Goal: Task Accomplishment & Management: Use online tool/utility

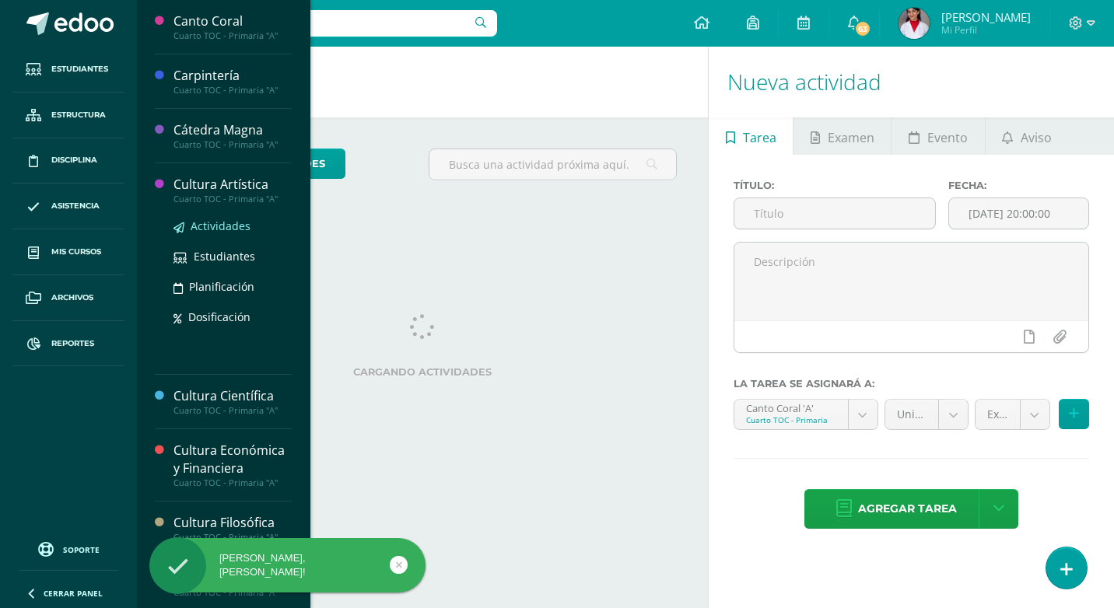
click at [217, 218] on link "Actividades" at bounding box center [232, 226] width 118 height 18
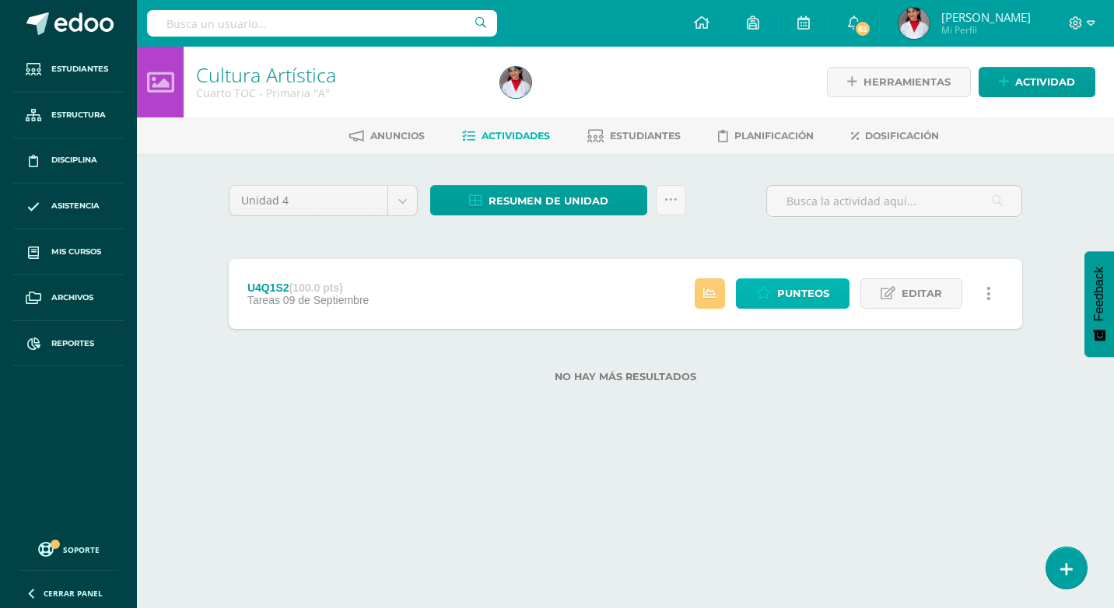
click at [774, 307] on link "Punteos" at bounding box center [793, 293] width 114 height 30
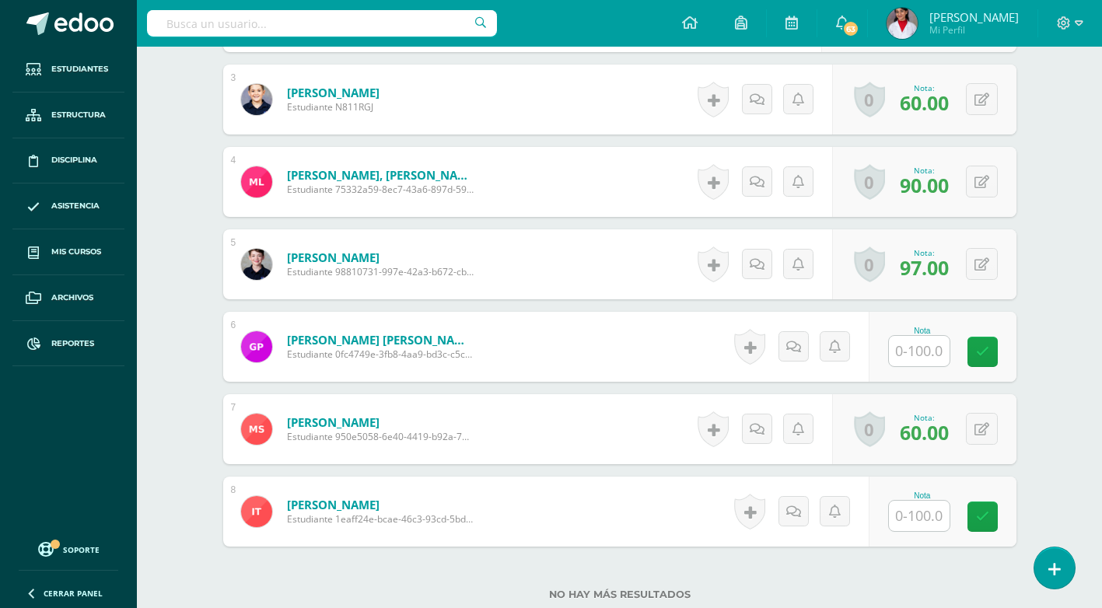
scroll to position [669, 0]
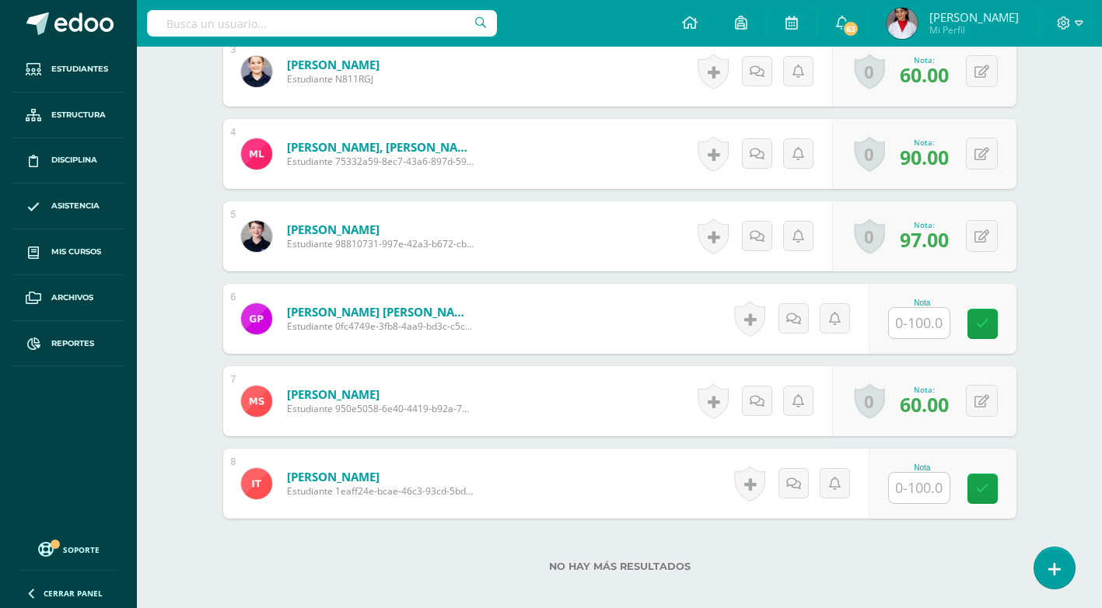
click at [909, 323] on input "text" at bounding box center [919, 323] width 61 height 30
type input "97.5"
click at [929, 490] on input "text" at bounding box center [919, 488] width 61 height 30
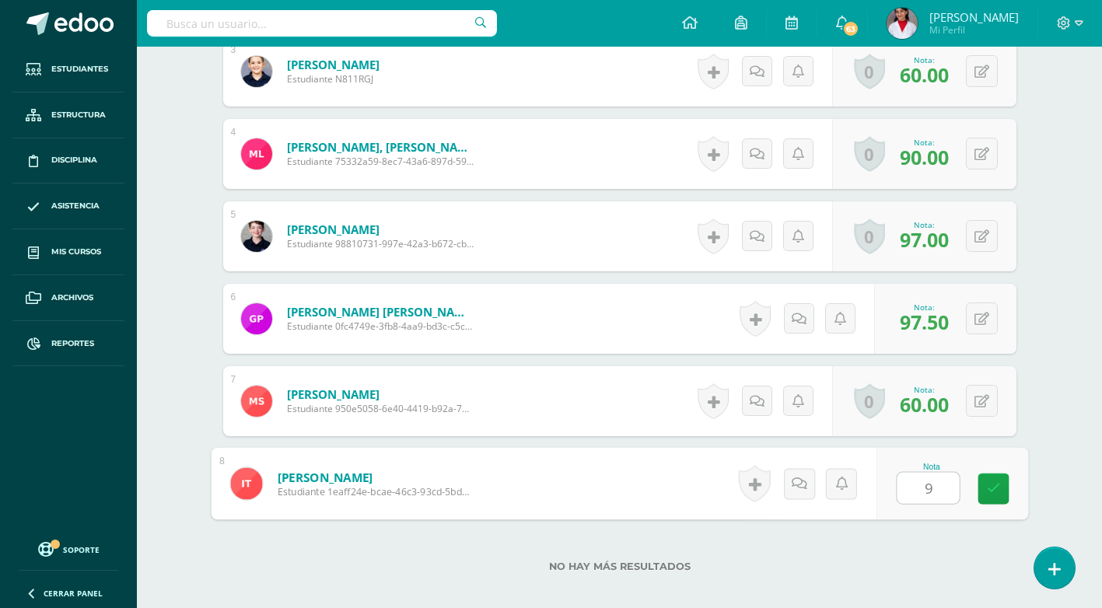
type input "97"
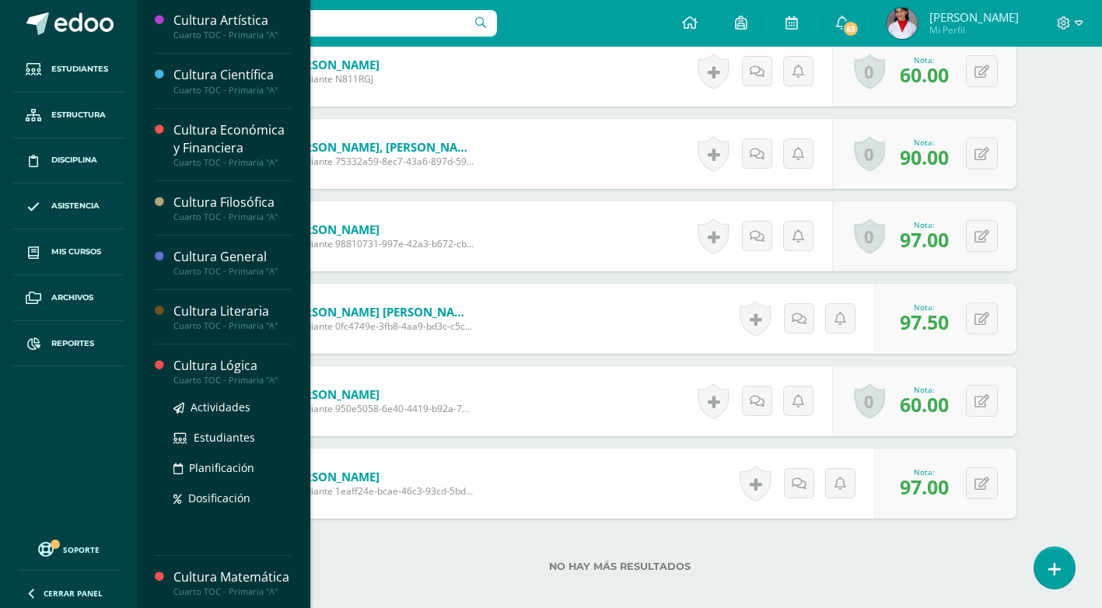
scroll to position [233, 0]
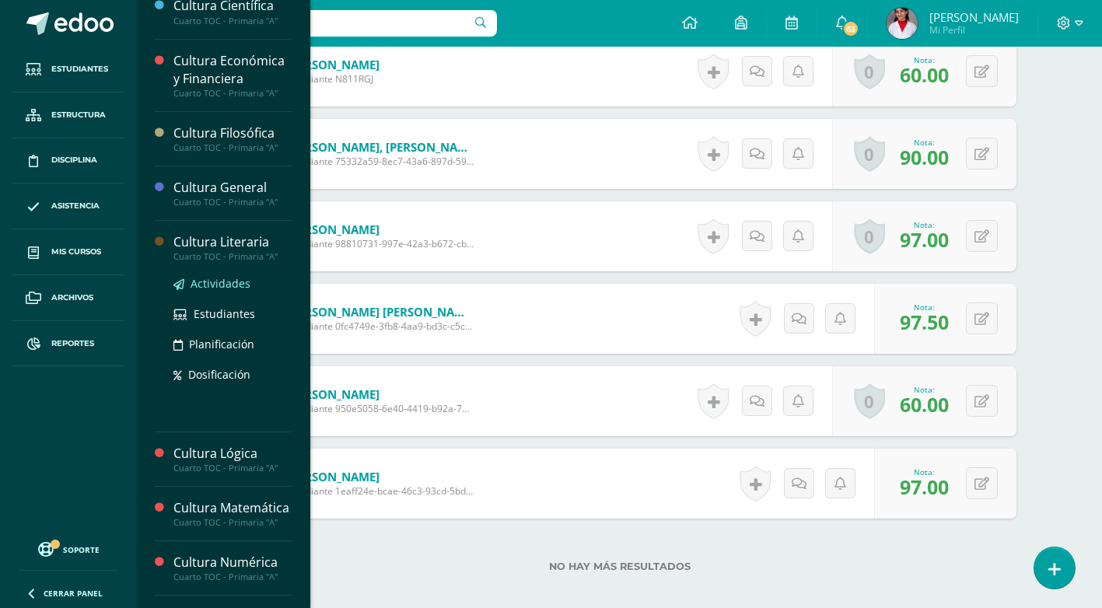
click at [237, 286] on span "Actividades" at bounding box center [221, 283] width 60 height 15
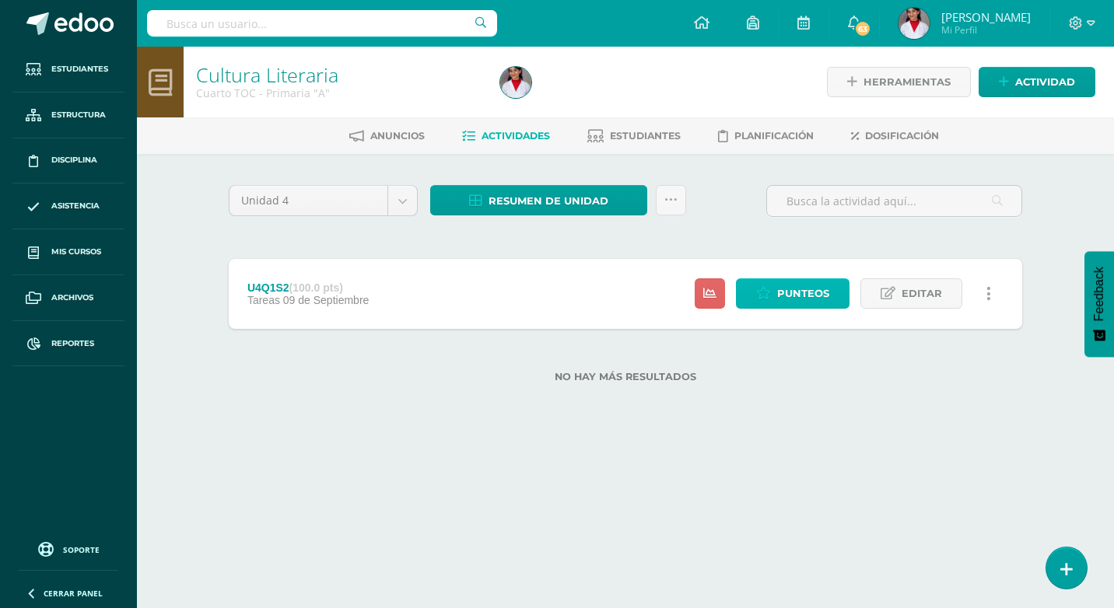
click at [779, 292] on span "Punteos" at bounding box center [803, 293] width 52 height 29
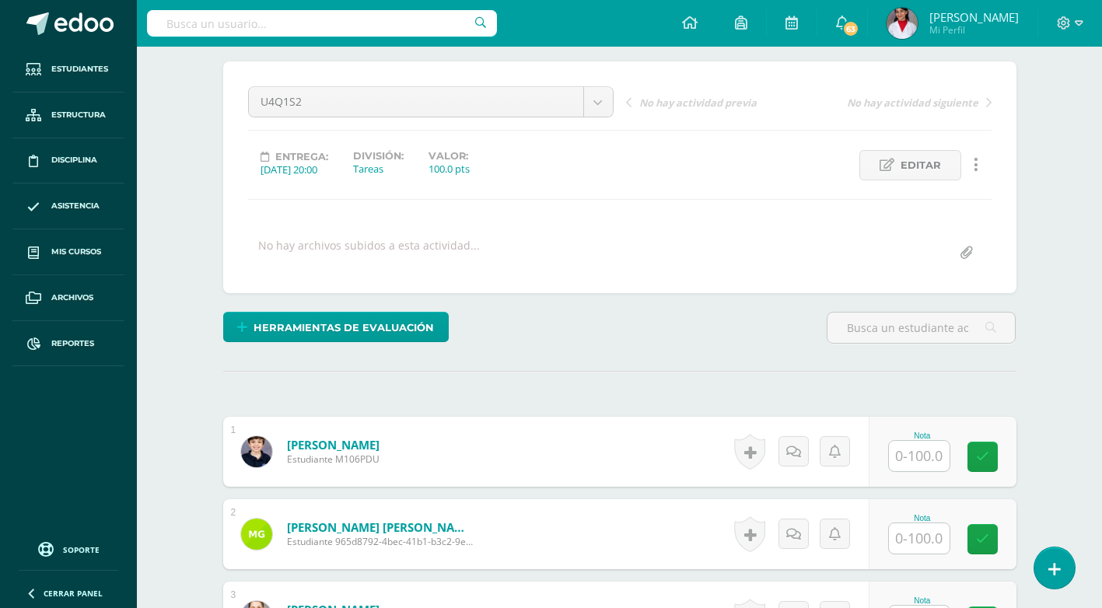
scroll to position [124, 0]
click at [909, 460] on input "text" at bounding box center [919, 455] width 61 height 30
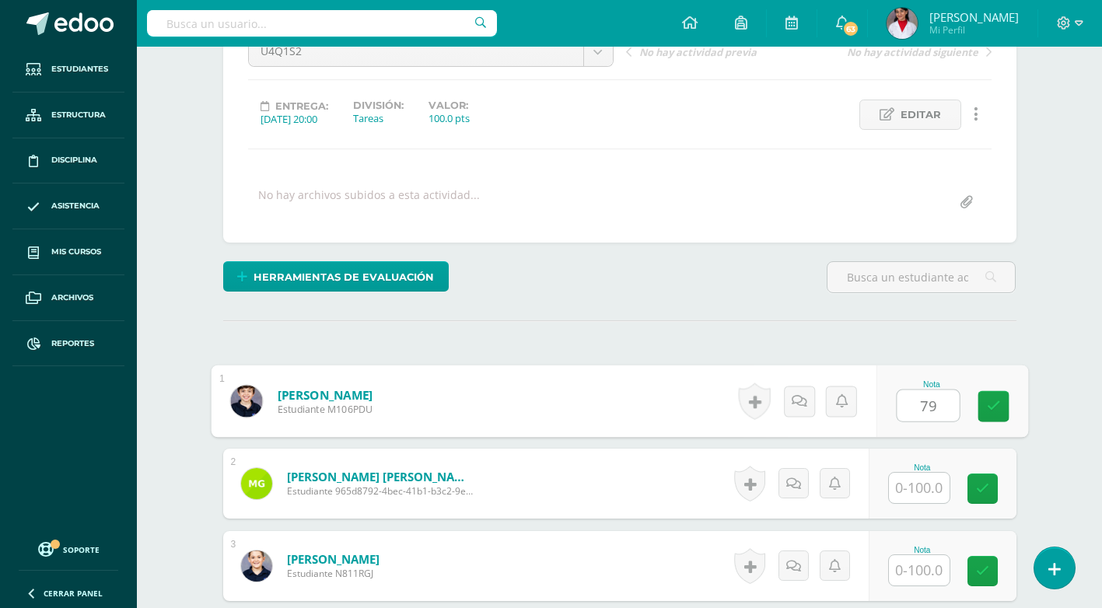
scroll to position [202, 0]
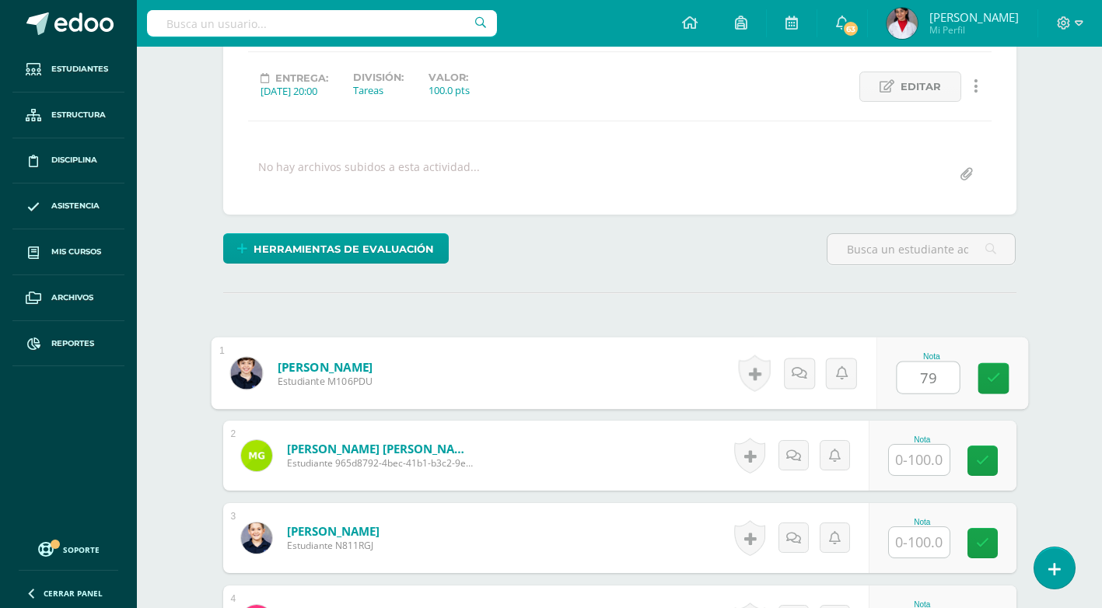
type input "79"
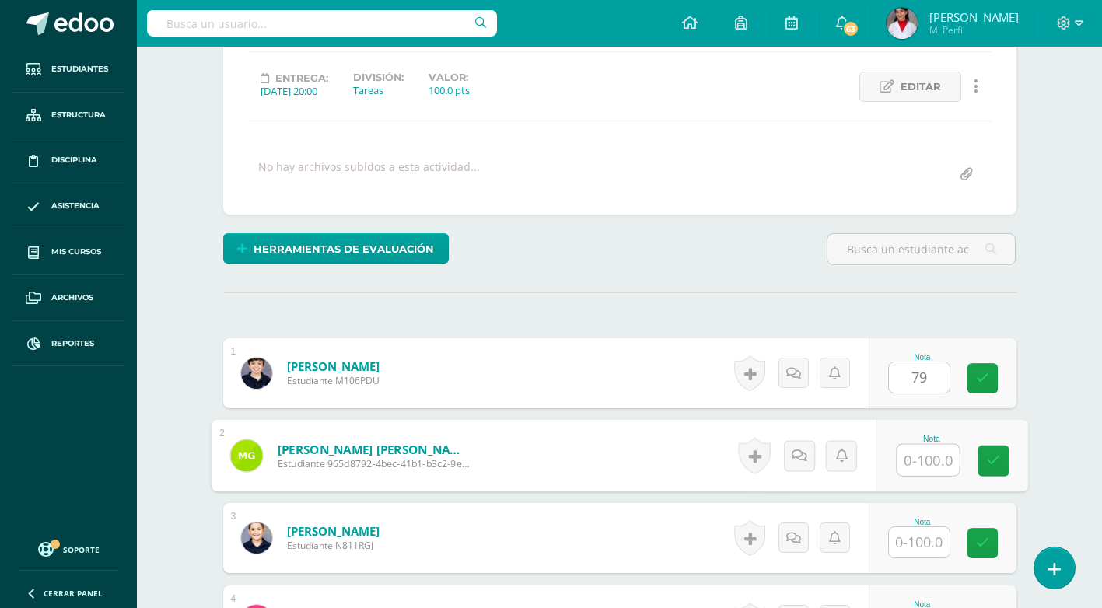
click at [918, 454] on input "text" at bounding box center [928, 460] width 62 height 31
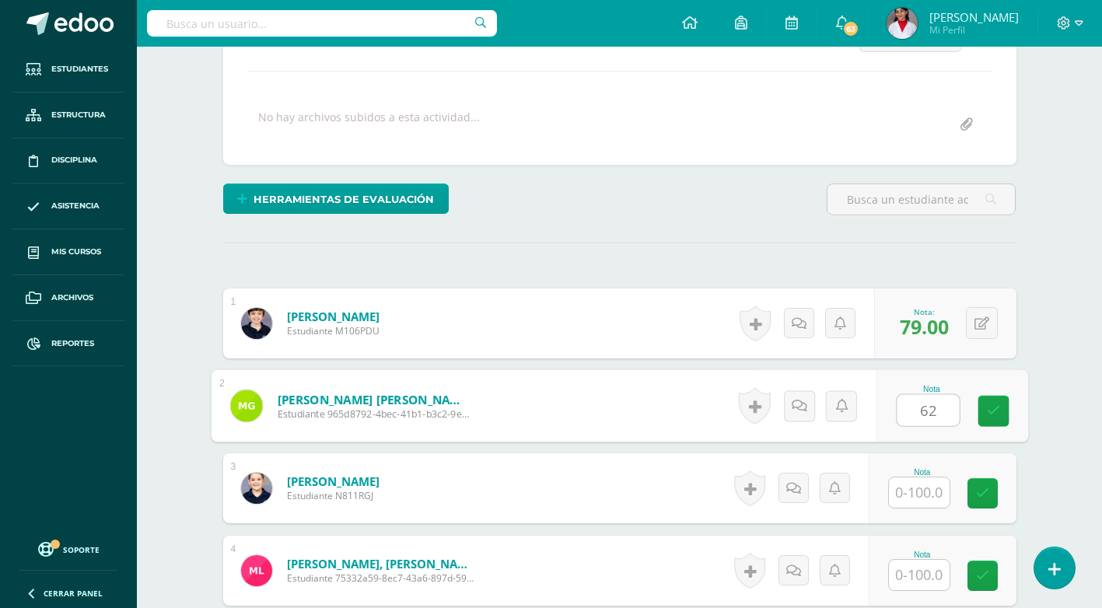
scroll to position [280, 0]
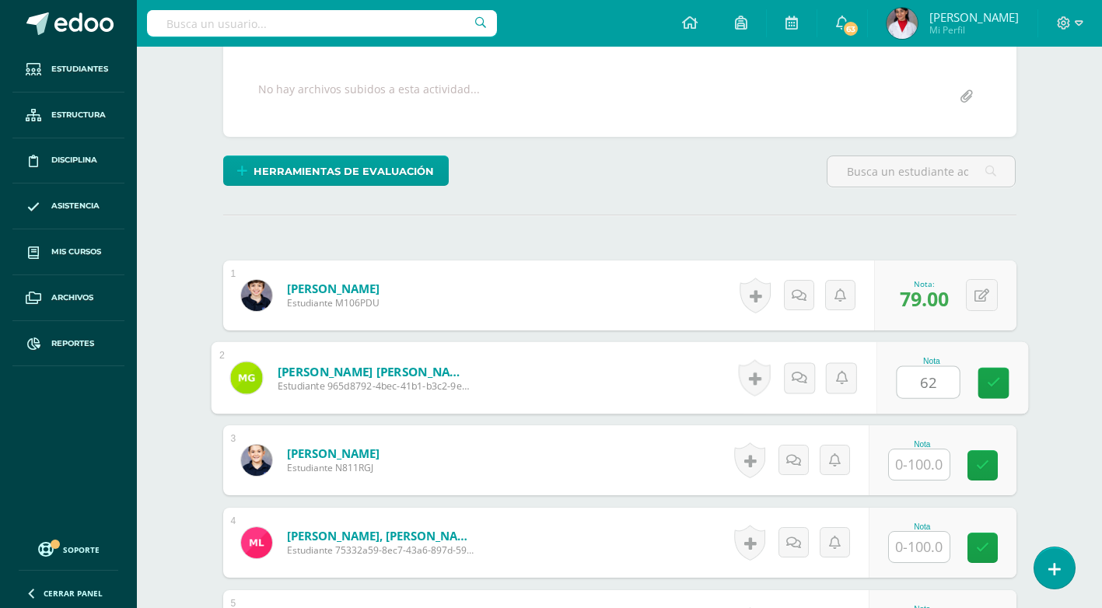
type input "62"
click at [923, 469] on input "text" at bounding box center [919, 465] width 61 height 30
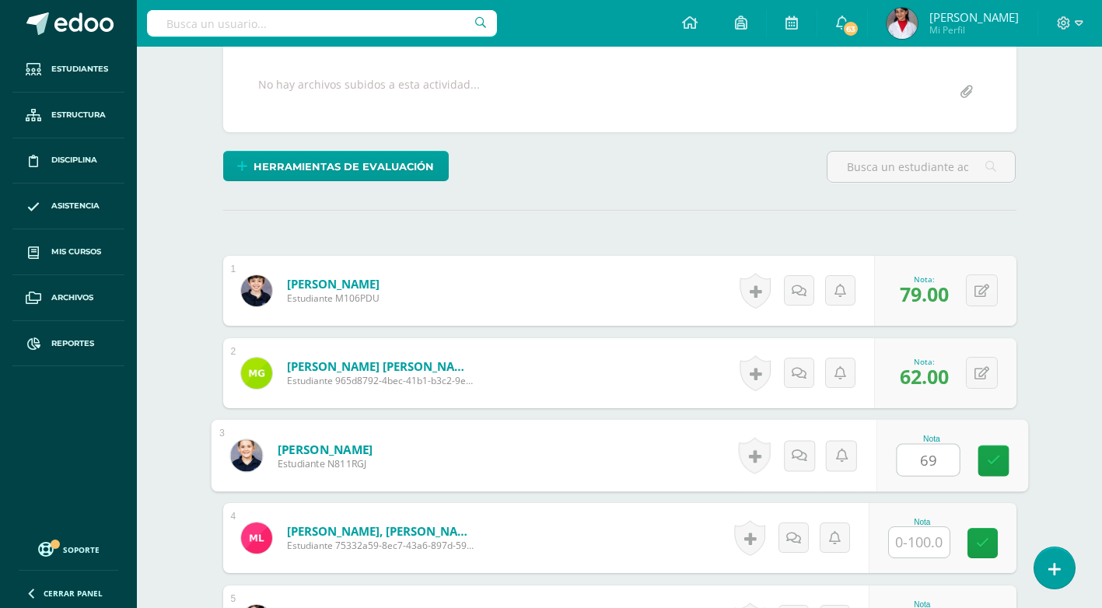
scroll to position [358, 0]
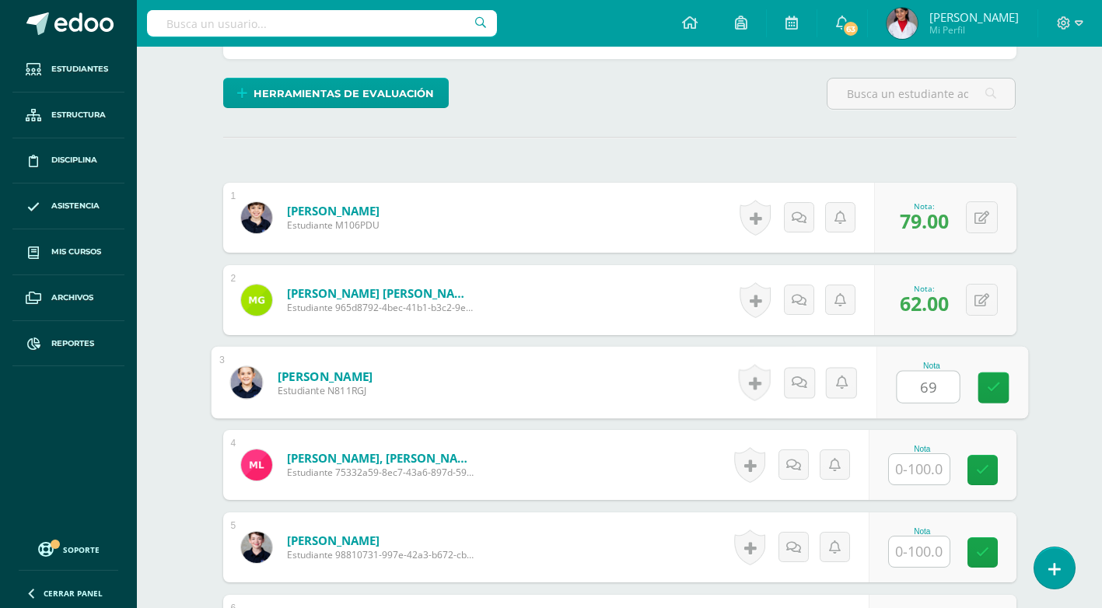
type input "69"
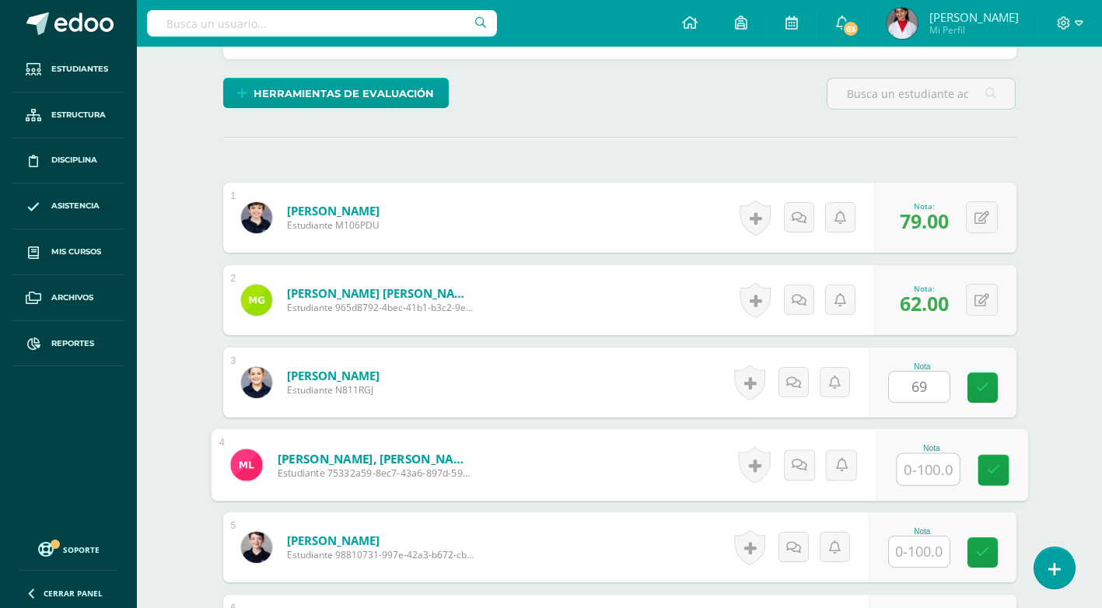
click at [924, 473] on input "text" at bounding box center [928, 469] width 62 height 31
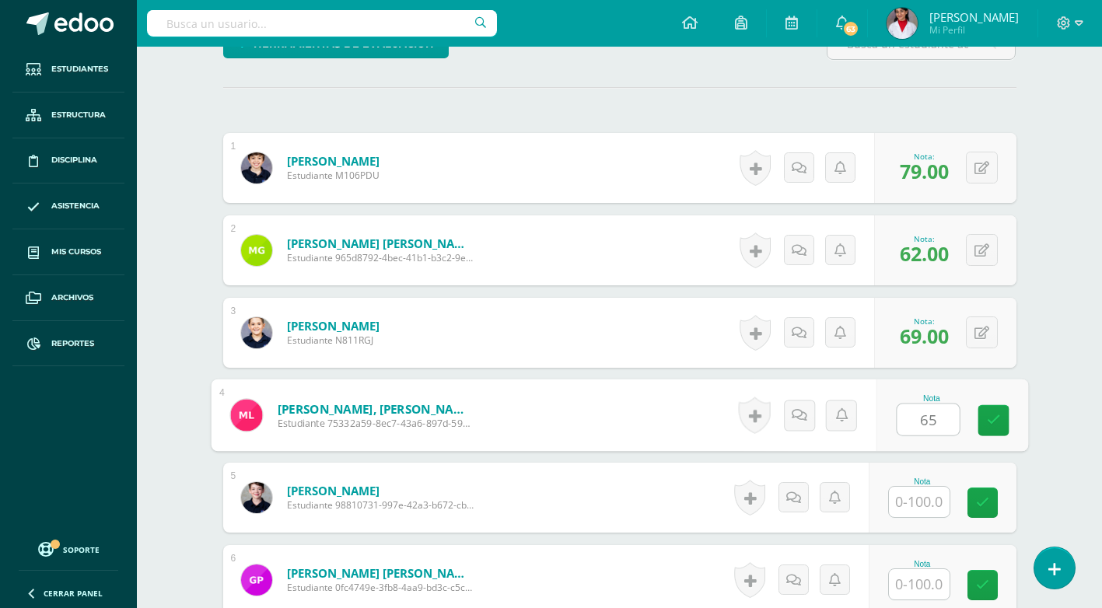
scroll to position [436, 0]
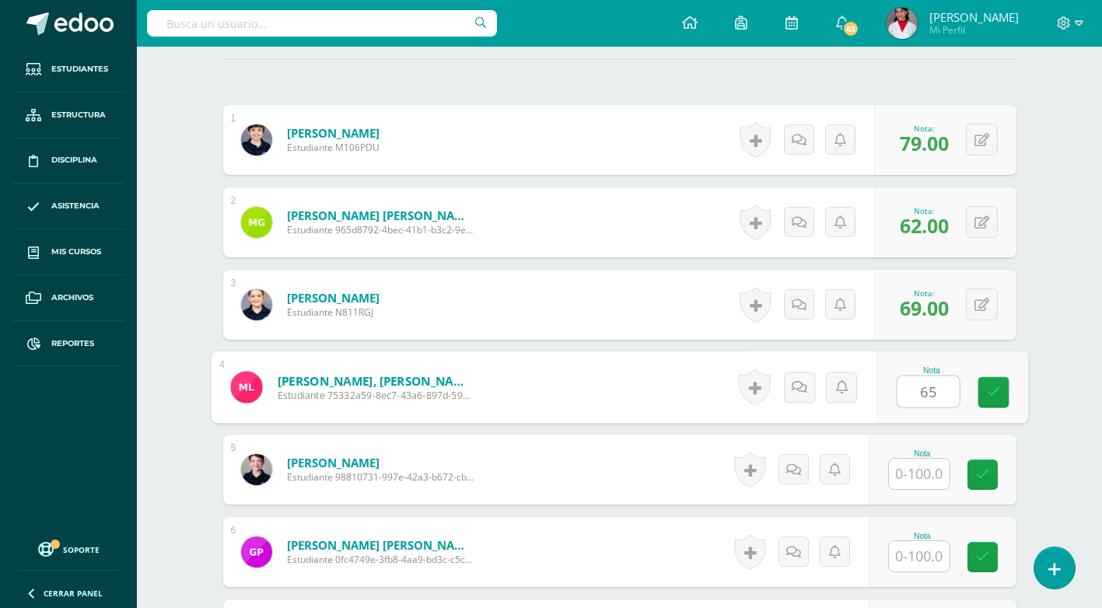
type input "65"
click at [932, 475] on input "text" at bounding box center [919, 474] width 61 height 30
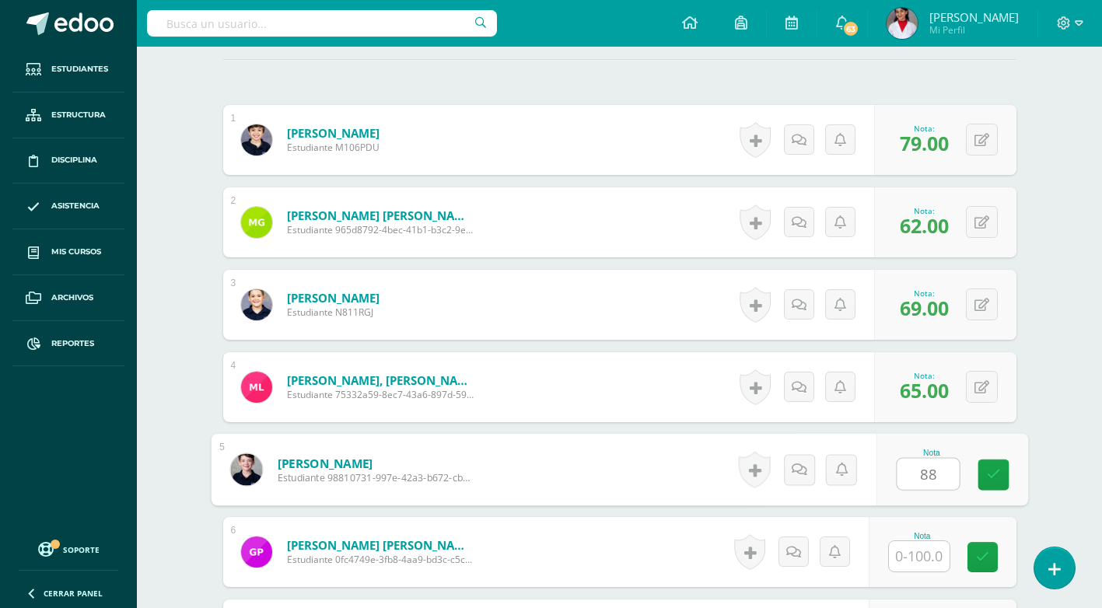
type input "88"
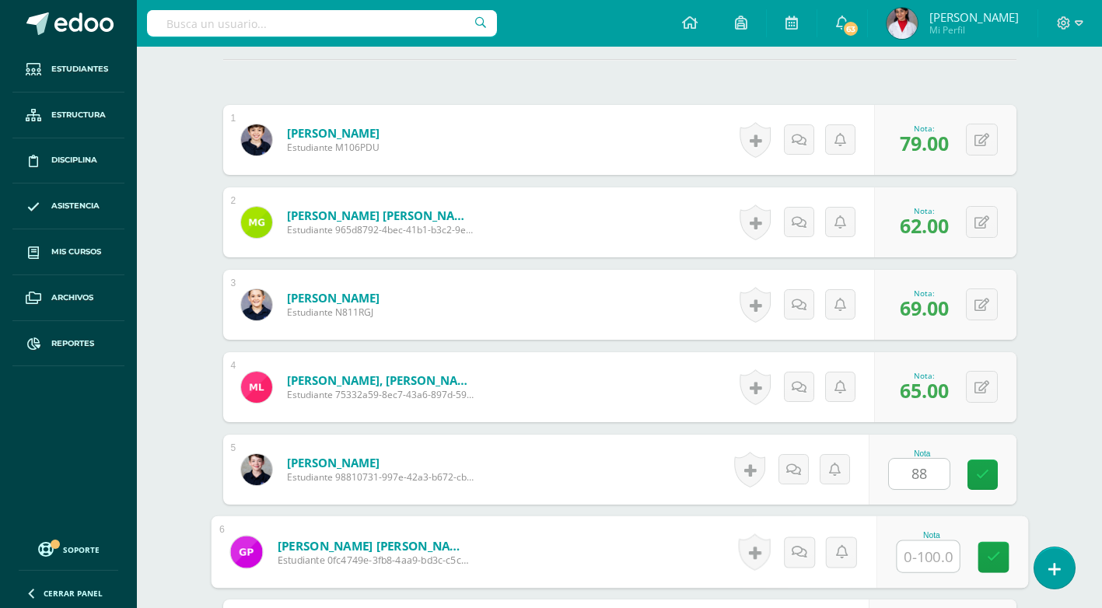
click at [938, 559] on input "text" at bounding box center [928, 556] width 62 height 31
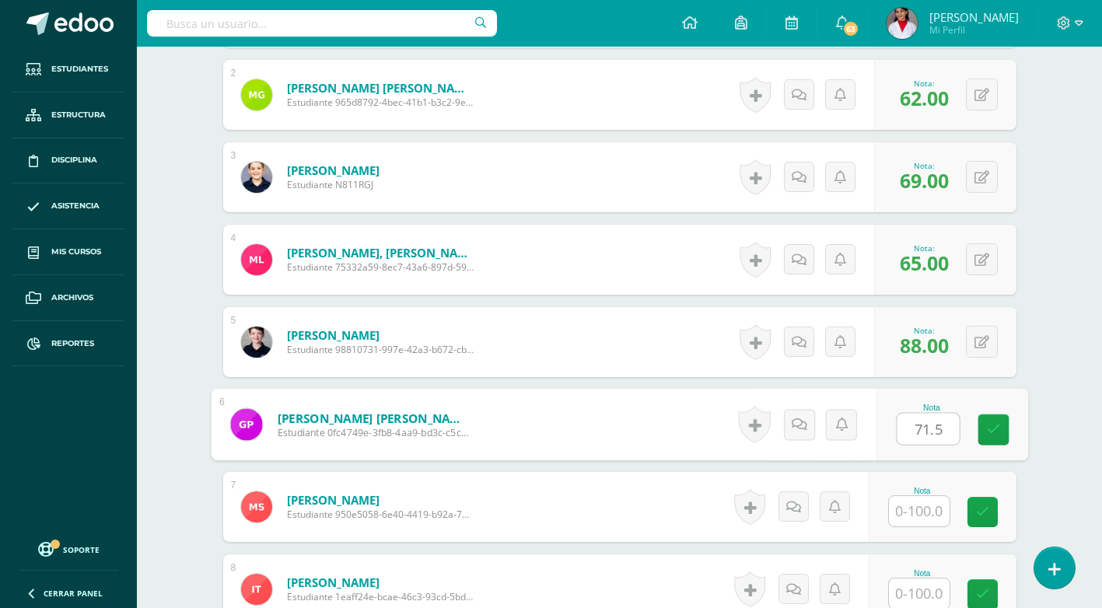
scroll to position [591, 0]
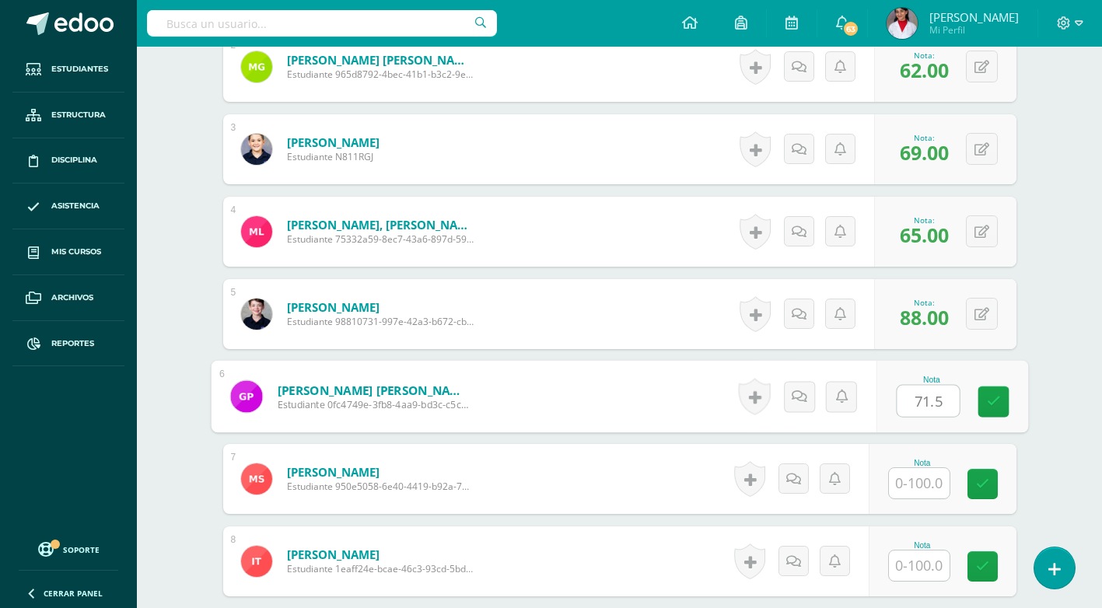
type input "71.5"
click at [926, 483] on input "text" at bounding box center [919, 483] width 61 height 30
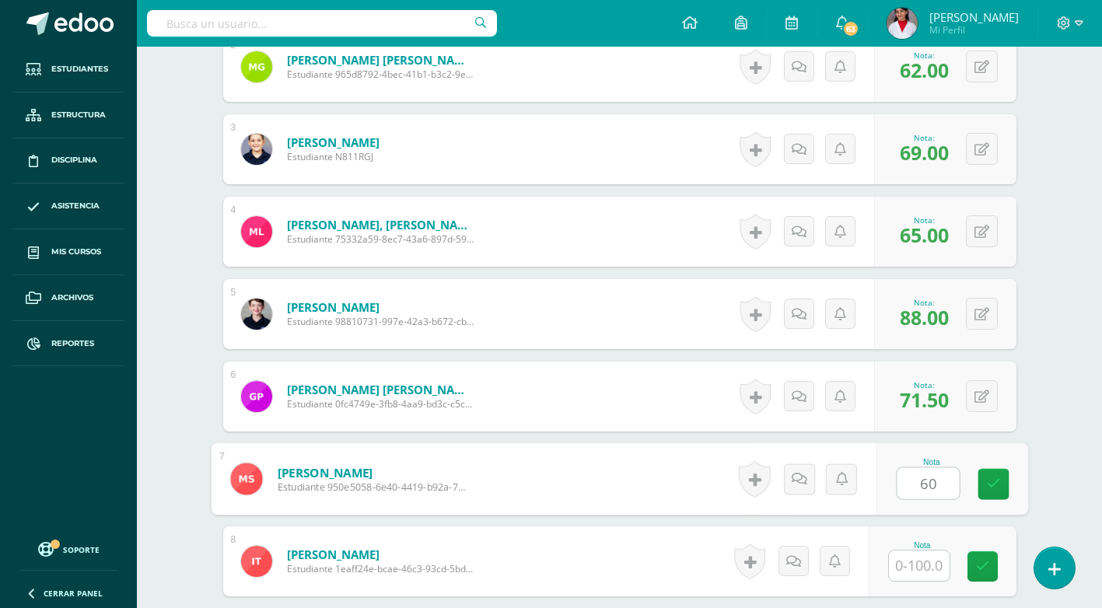
type input "60"
click at [921, 571] on input "text" at bounding box center [919, 566] width 61 height 30
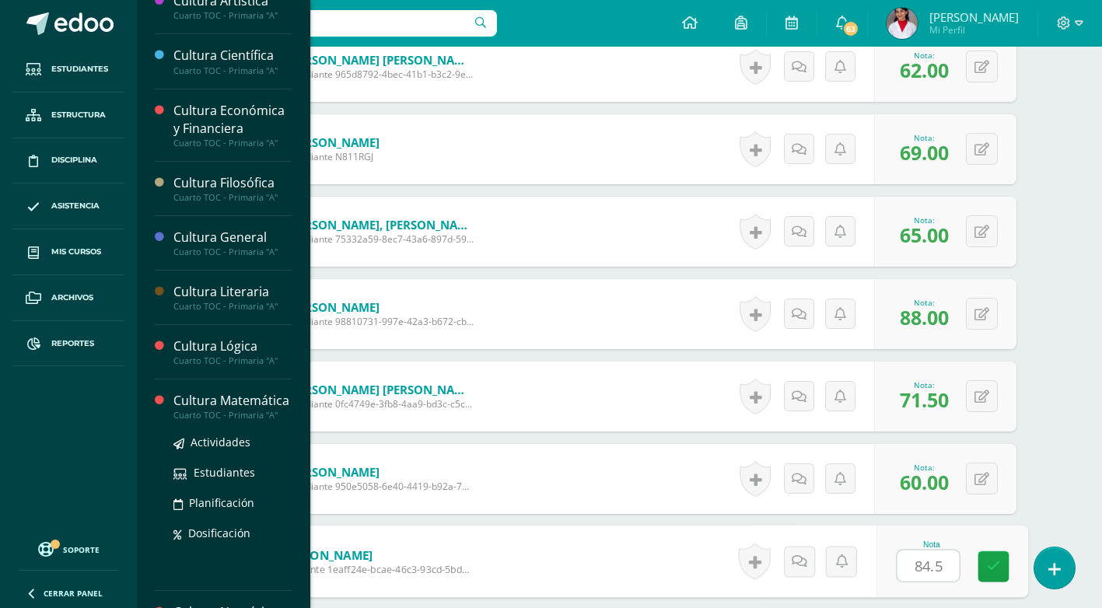
scroll to position [156, 0]
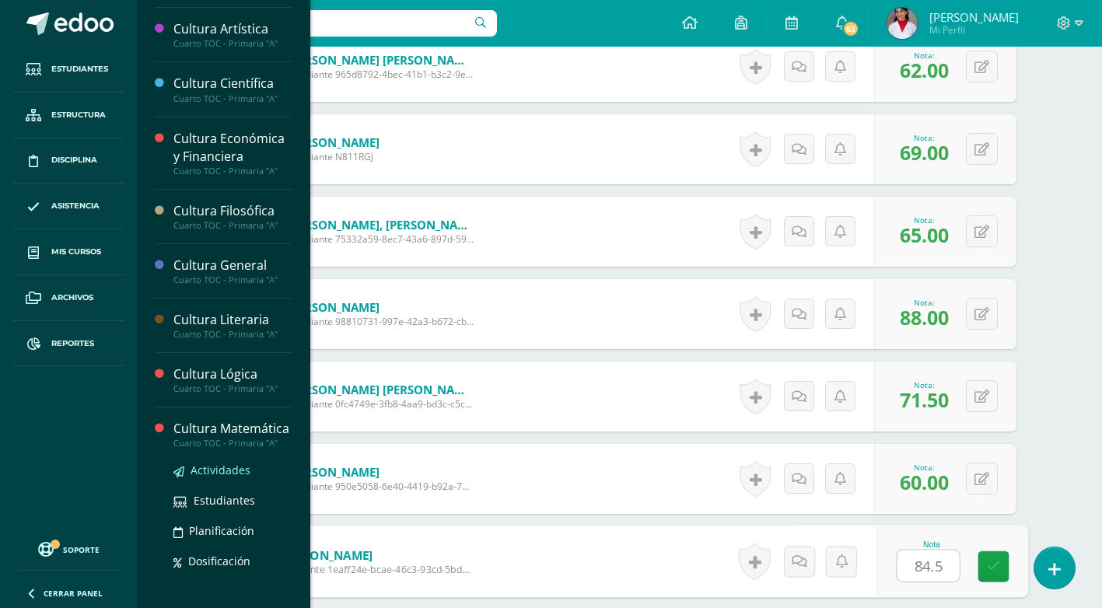
type input "84.5"
click at [232, 478] on span "Actividades" at bounding box center [221, 470] width 60 height 15
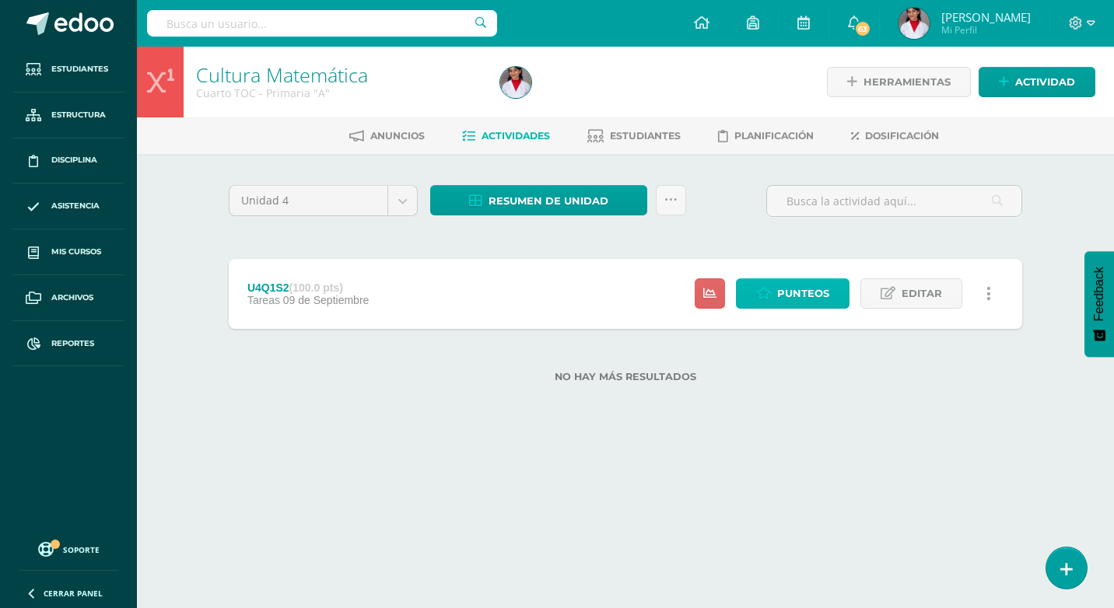
click at [793, 295] on span "Punteos" at bounding box center [803, 293] width 52 height 29
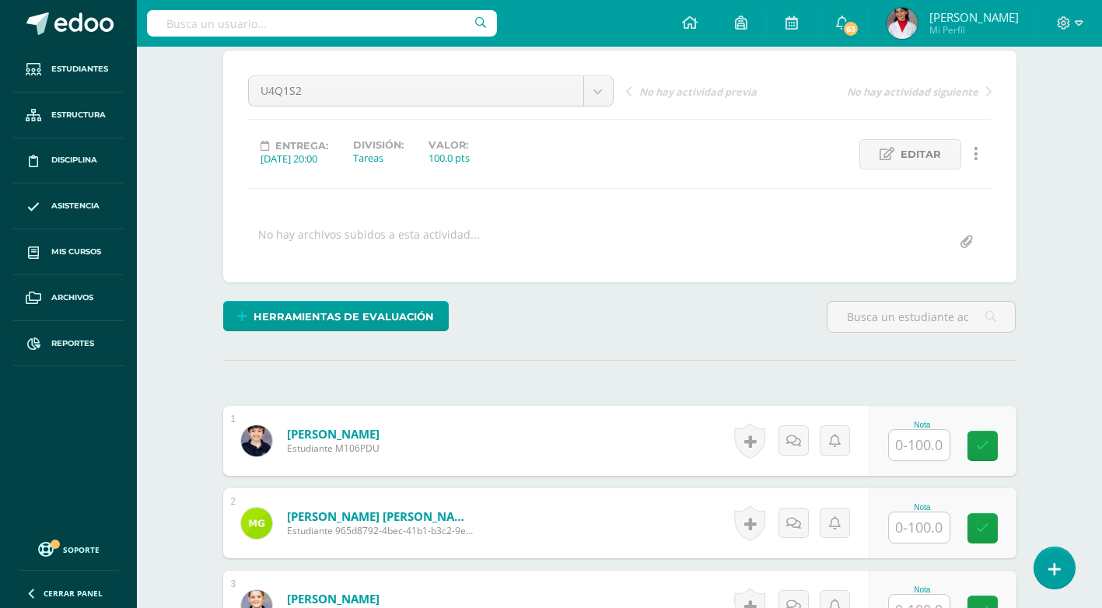
scroll to position [128, 0]
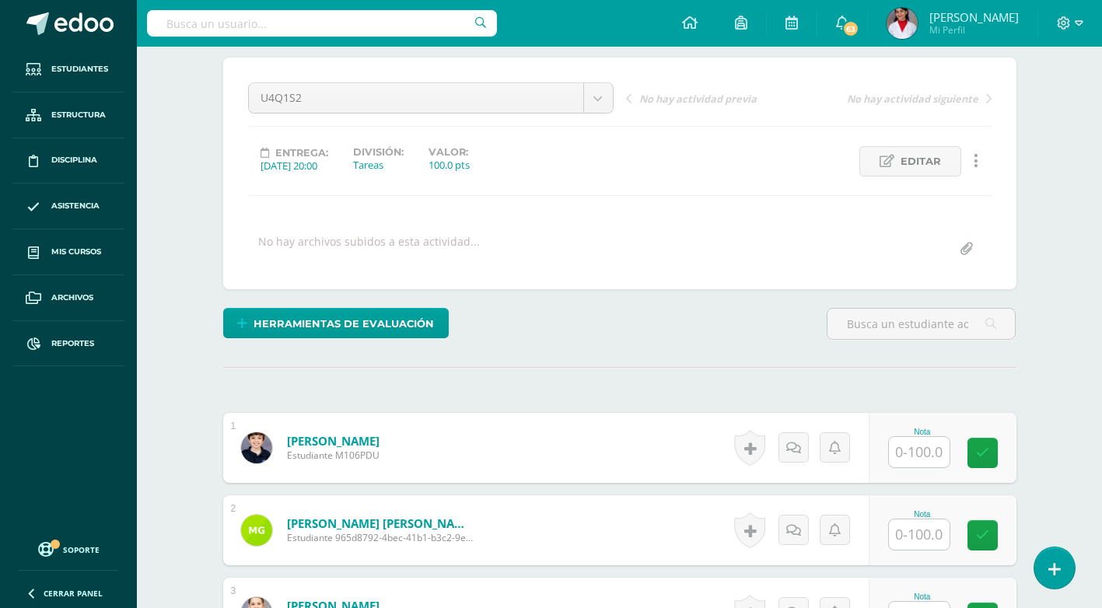
click at [919, 465] on input "text" at bounding box center [919, 452] width 61 height 30
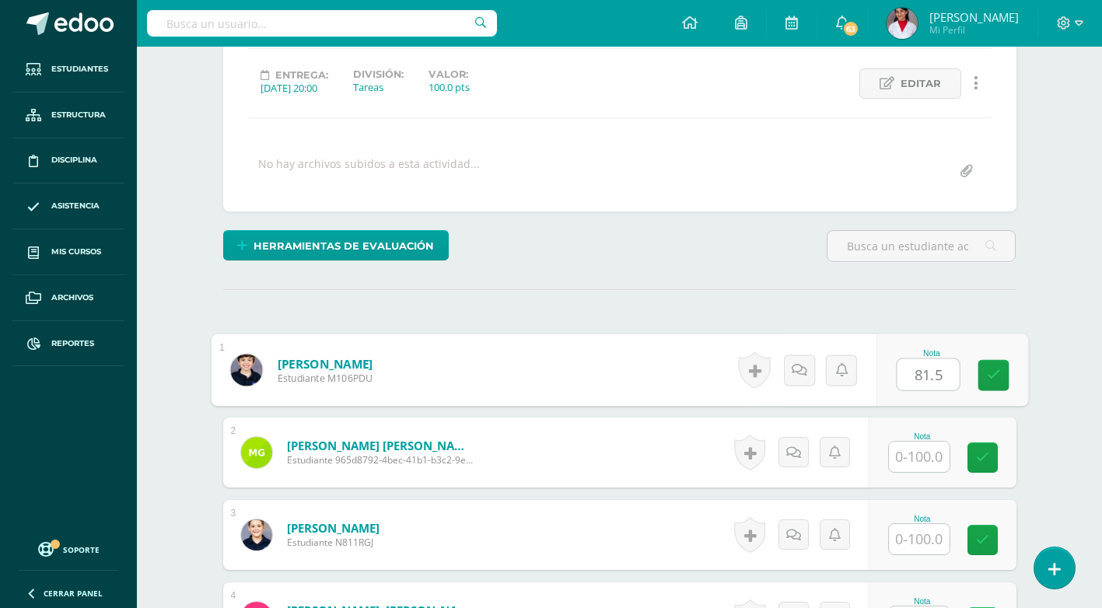
type input "81.5"
click at [906, 451] on input "text" at bounding box center [919, 457] width 61 height 30
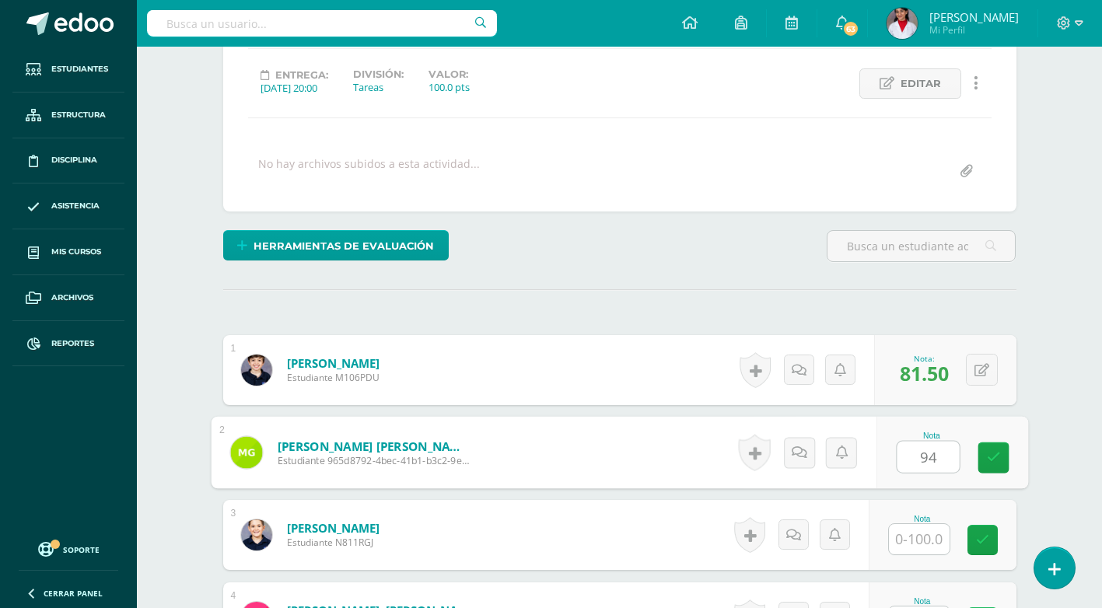
type input "94"
click at [914, 534] on input "text" at bounding box center [919, 539] width 61 height 30
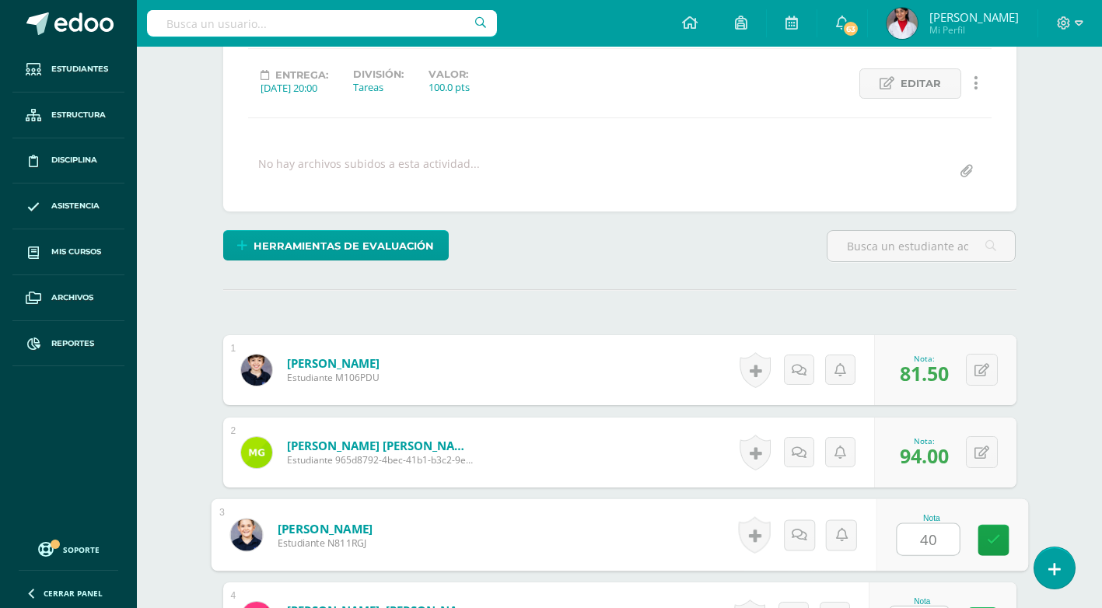
scroll to position [283, 0]
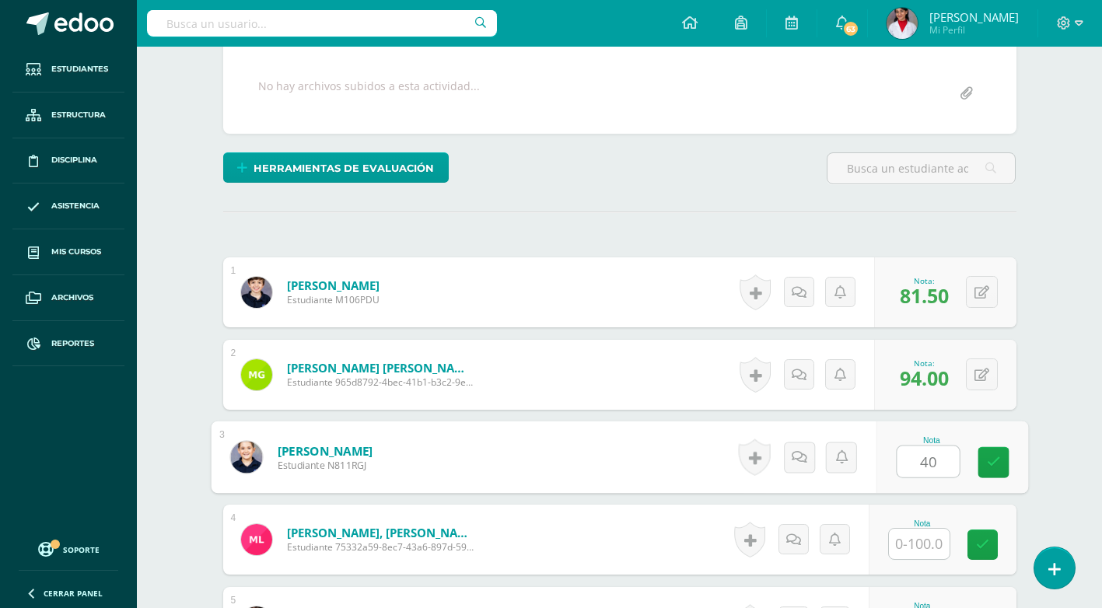
type input "40"
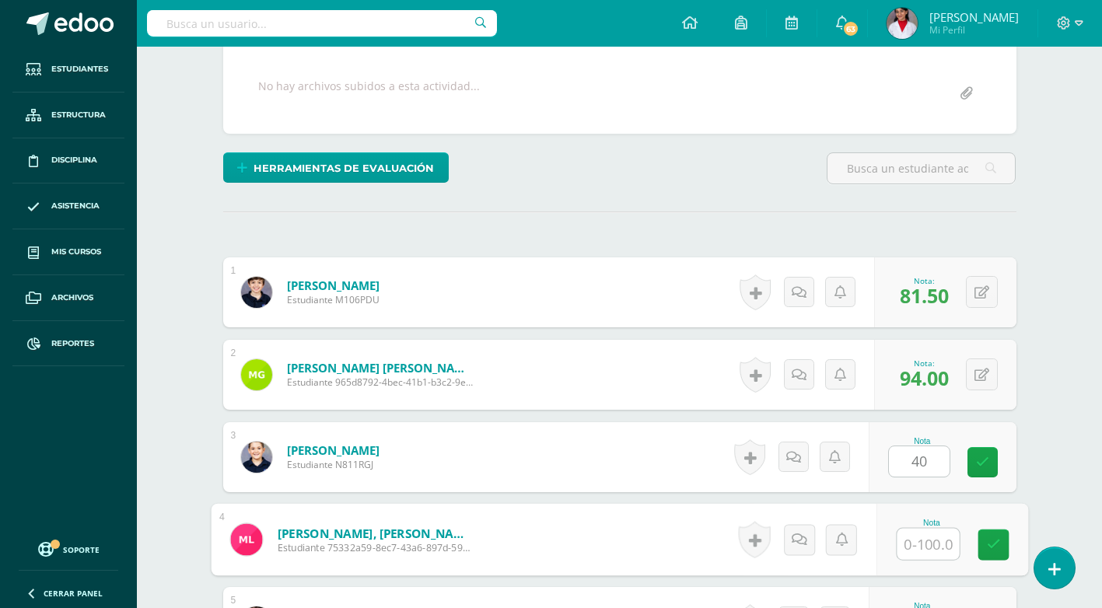
click at [917, 534] on input "text" at bounding box center [928, 544] width 62 height 31
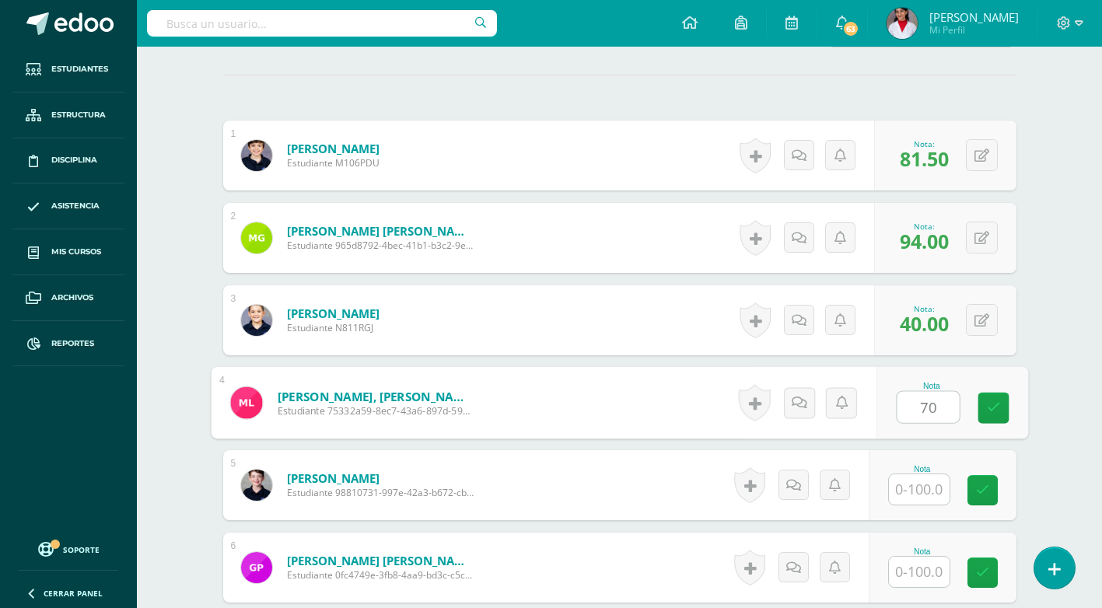
scroll to position [439, 0]
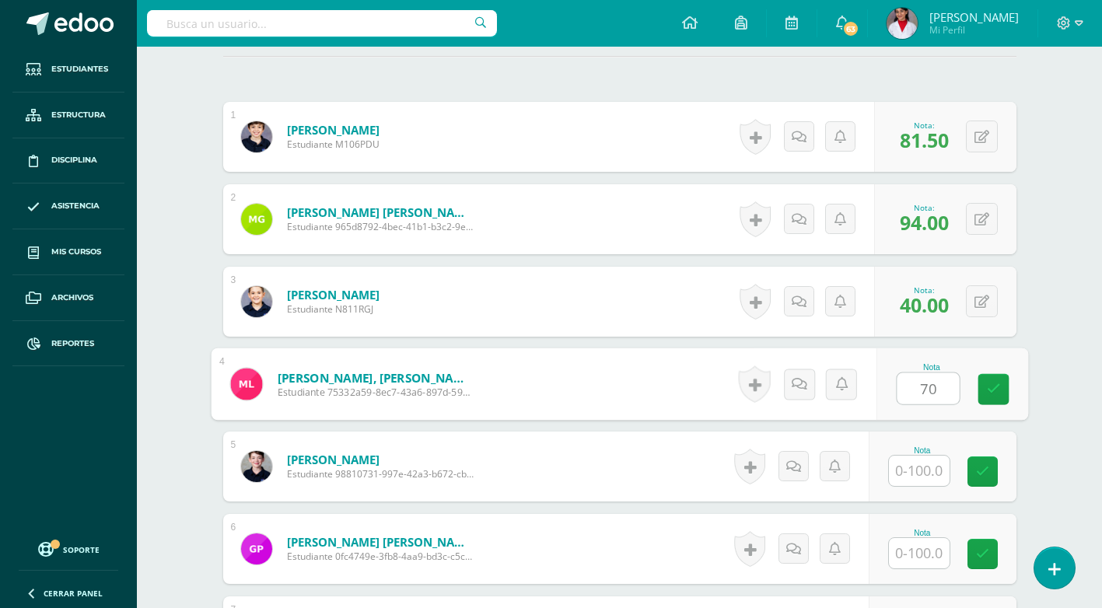
type input "70"
click at [924, 473] on input "text" at bounding box center [919, 471] width 61 height 30
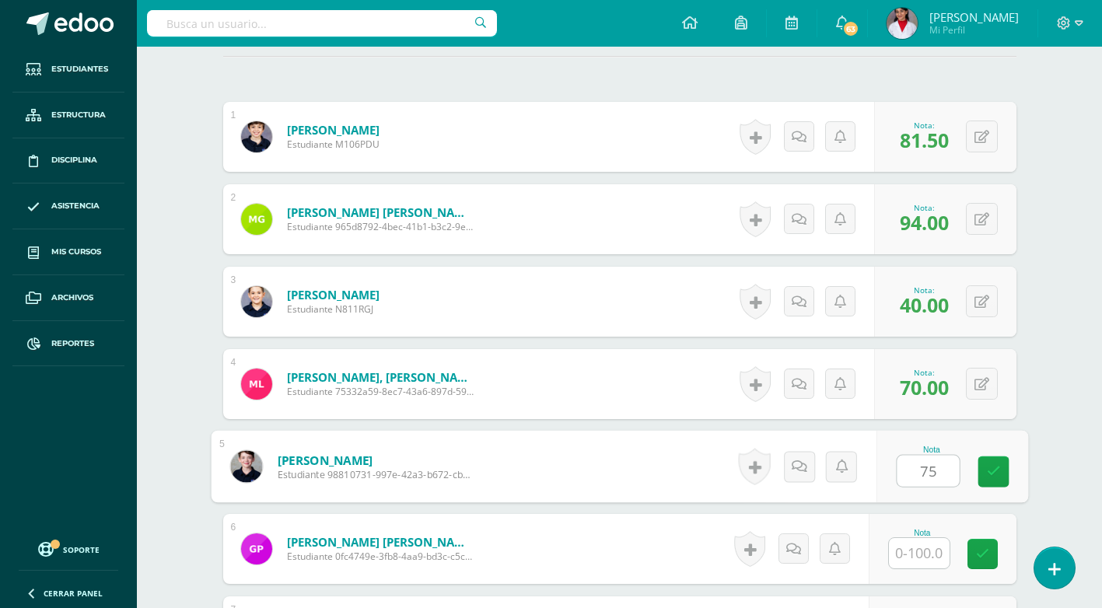
scroll to position [517, 0]
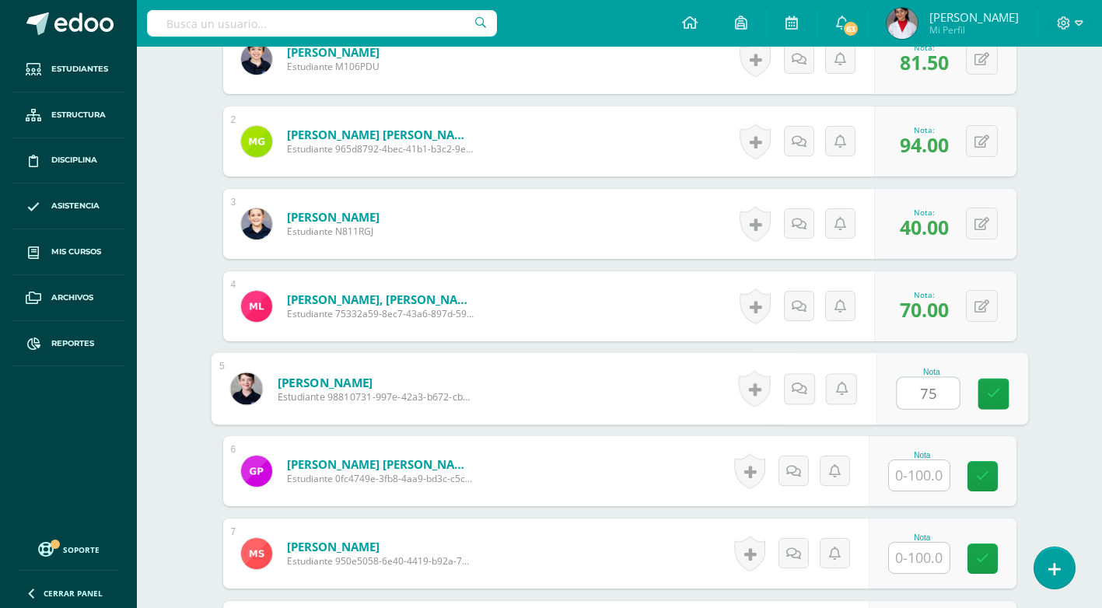
type input "75"
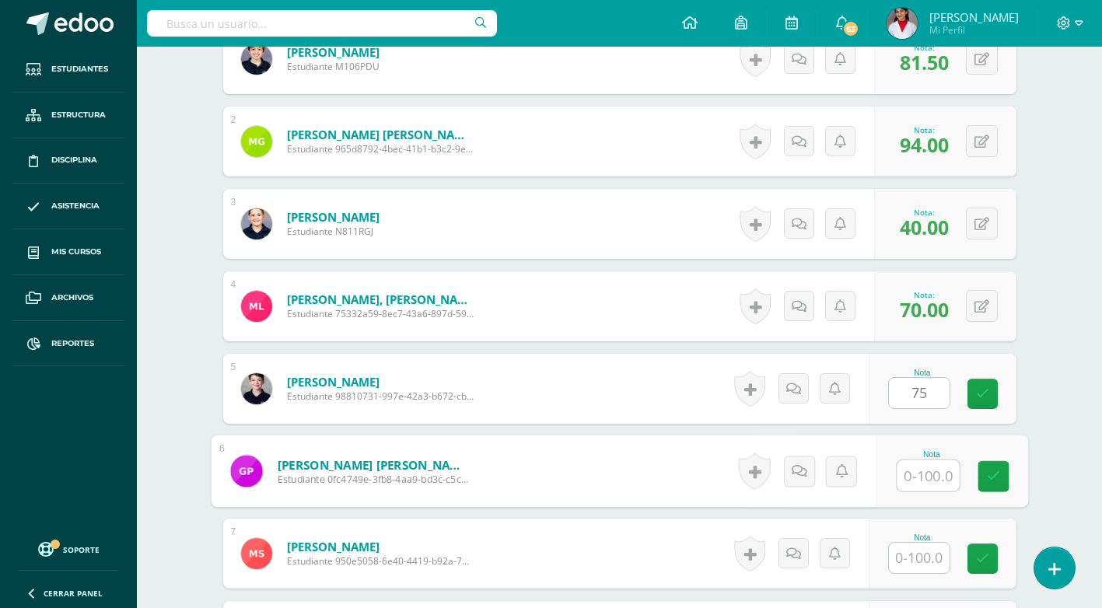
click at [926, 475] on input "text" at bounding box center [928, 476] width 62 height 31
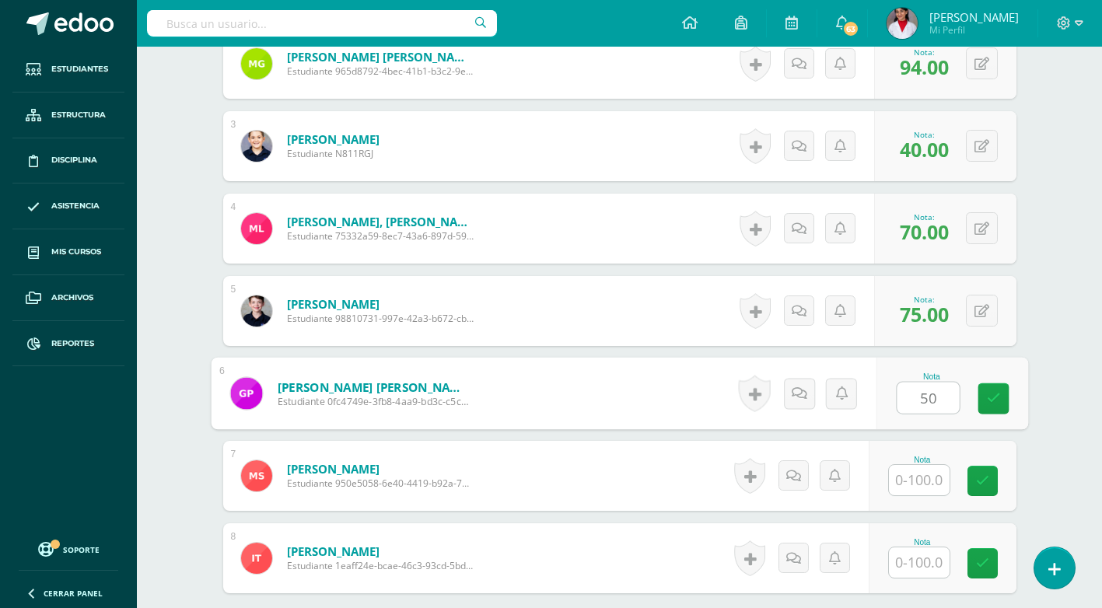
type input "50"
click at [930, 492] on input "text" at bounding box center [919, 480] width 61 height 30
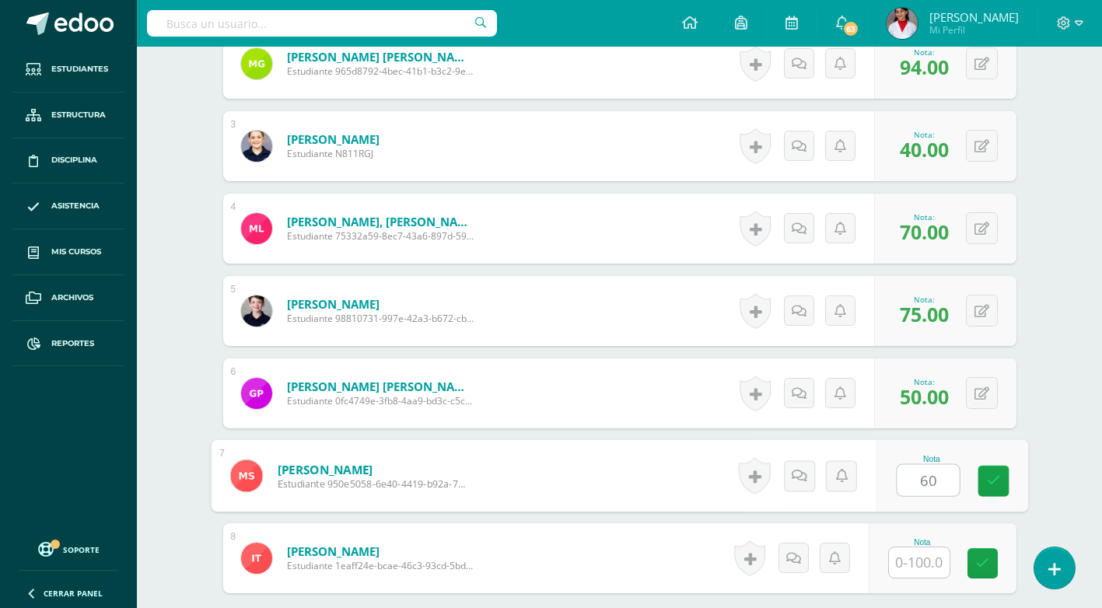
type input "60"
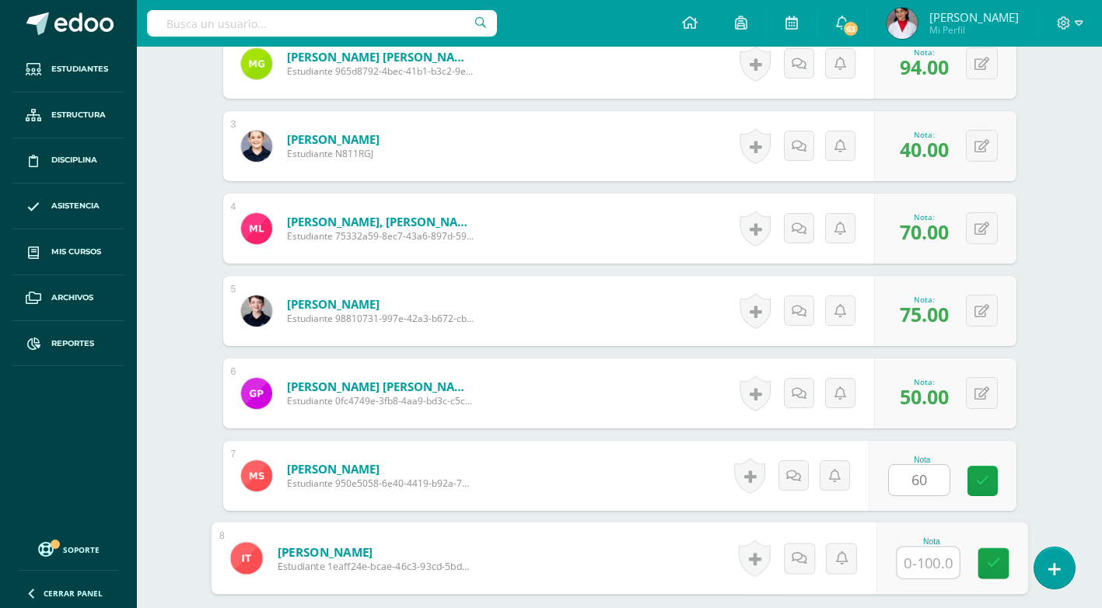
click at [929, 560] on input "text" at bounding box center [928, 563] width 62 height 31
type input "57.5"
